Goal: Task Accomplishment & Management: Manage account settings

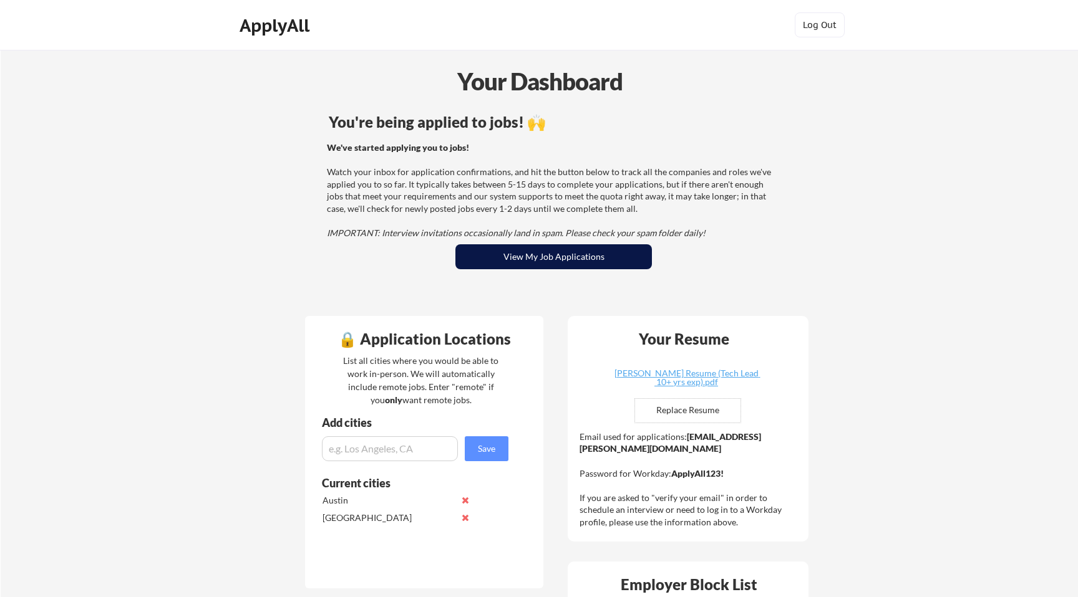
click at [496, 255] on button "View My Job Applications" at bounding box center [553, 256] width 196 height 25
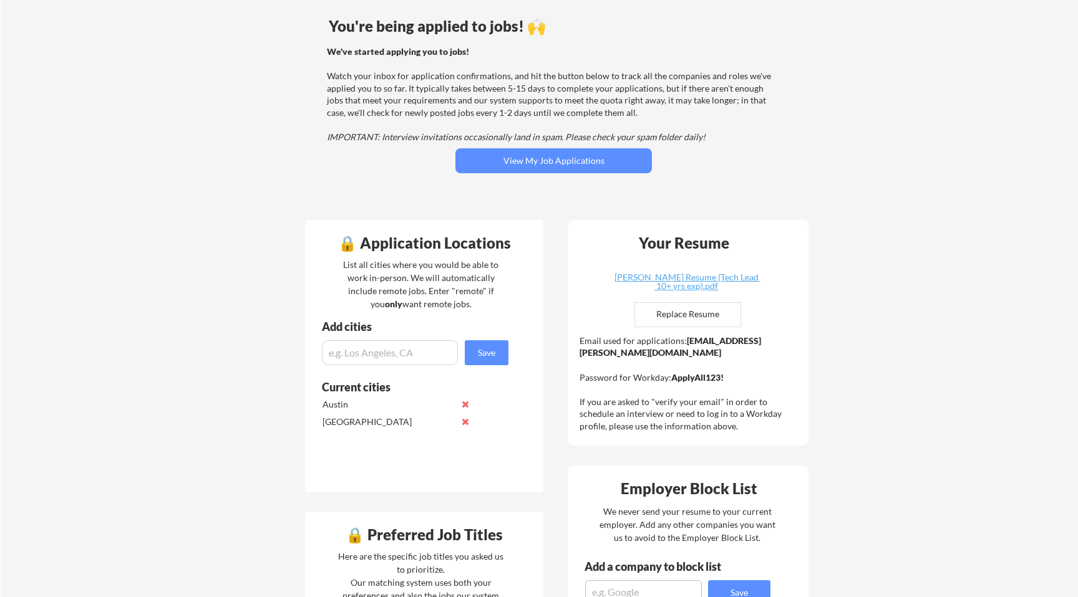
scroll to position [92, 0]
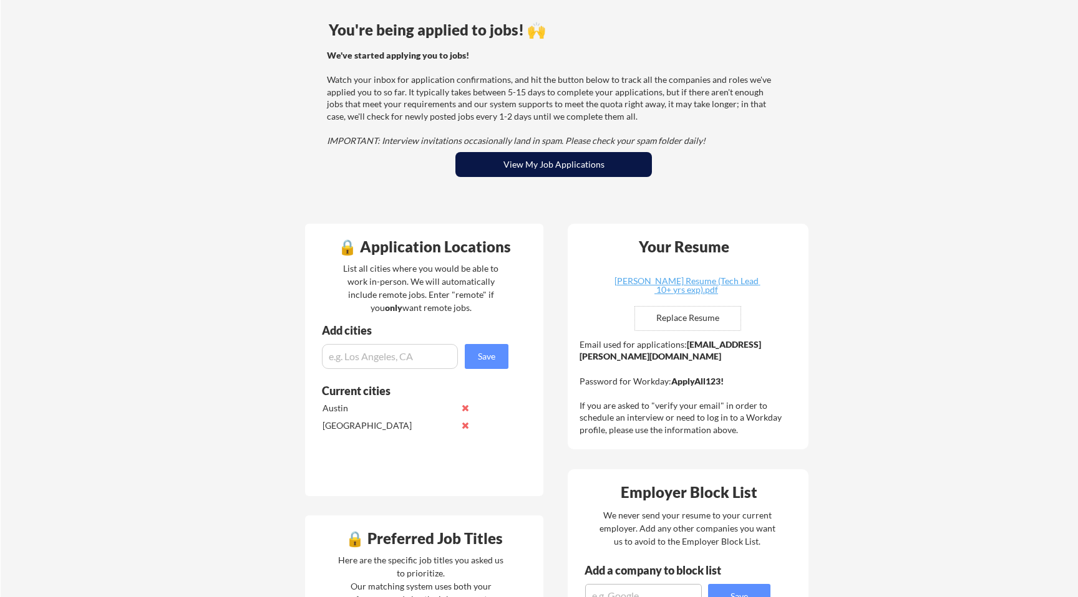
click at [540, 163] on button "View My Job Applications" at bounding box center [553, 164] width 196 height 25
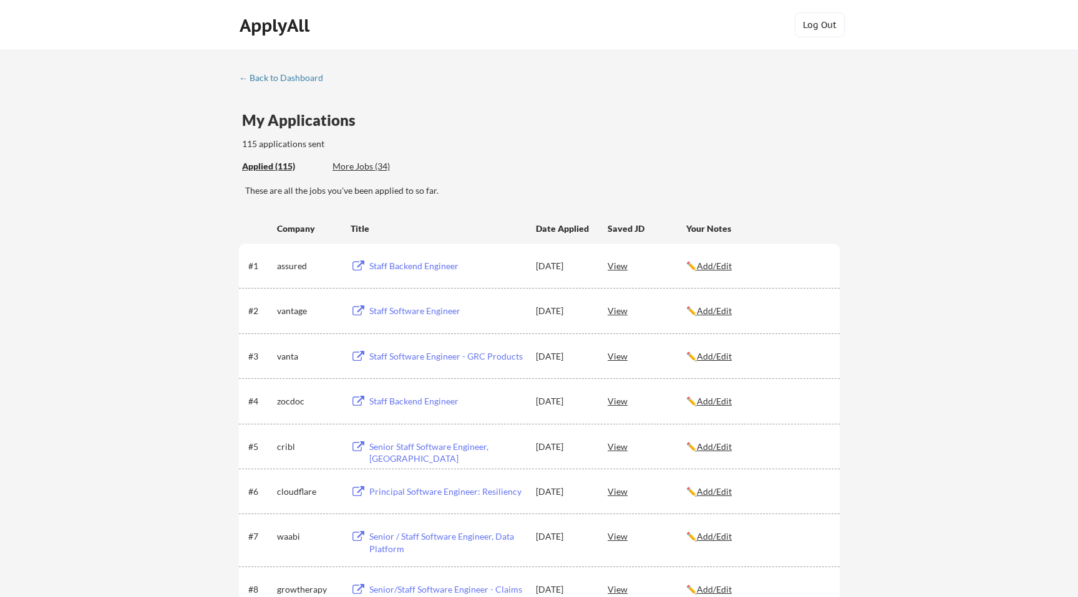
click at [767, 119] on div "My Applications 115 applications sent" at bounding box center [540, 132] width 597 height 38
click at [371, 163] on div "More Jobs (34)" at bounding box center [378, 166] width 92 height 12
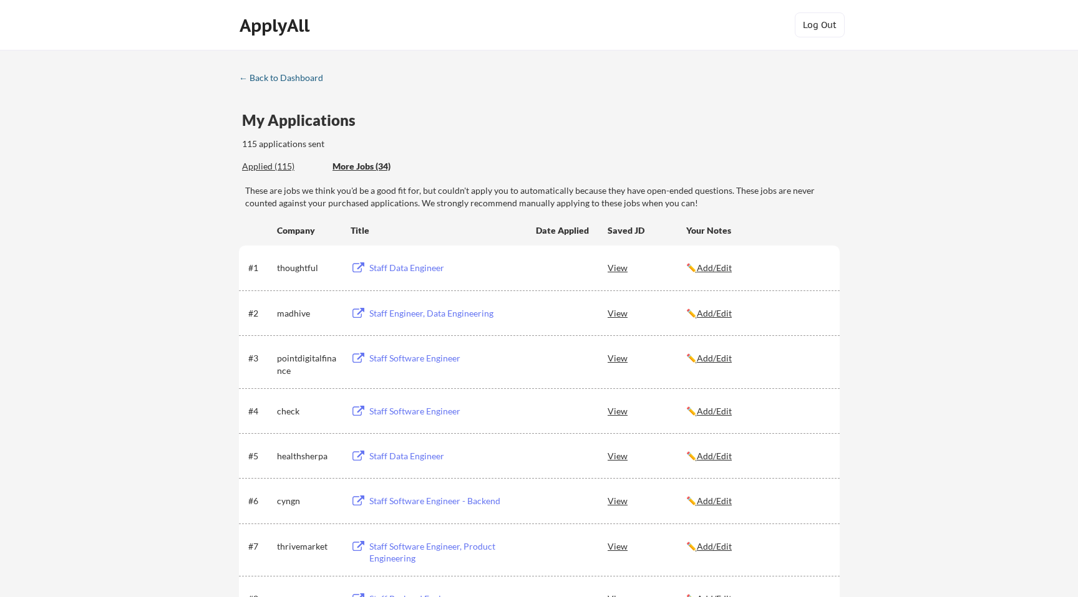
click at [286, 84] on link "← Back to Dashboard" at bounding box center [286, 79] width 94 height 12
